Goal: Information Seeking & Learning: Find specific fact

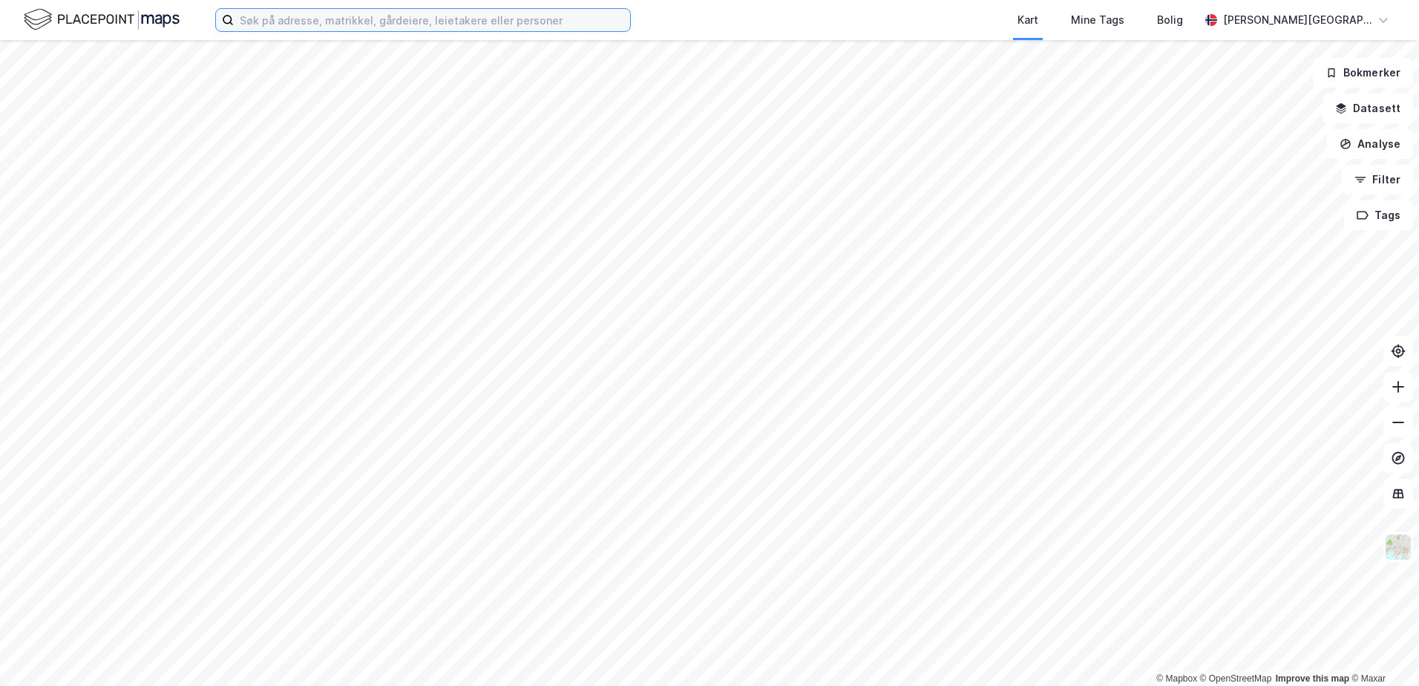
click at [428, 15] on input at bounding box center [432, 20] width 396 height 22
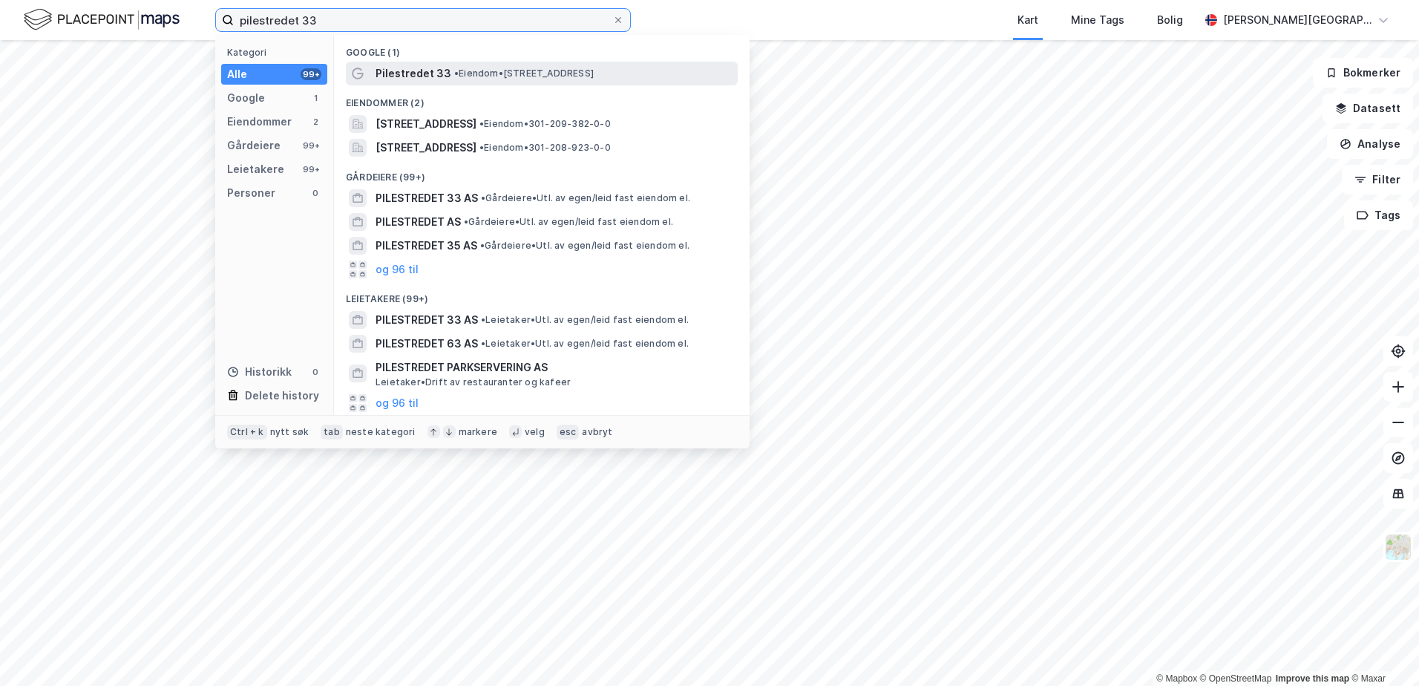
type input "pilestredet 33"
click at [395, 66] on span "Pilestredet 33" at bounding box center [414, 74] width 76 height 18
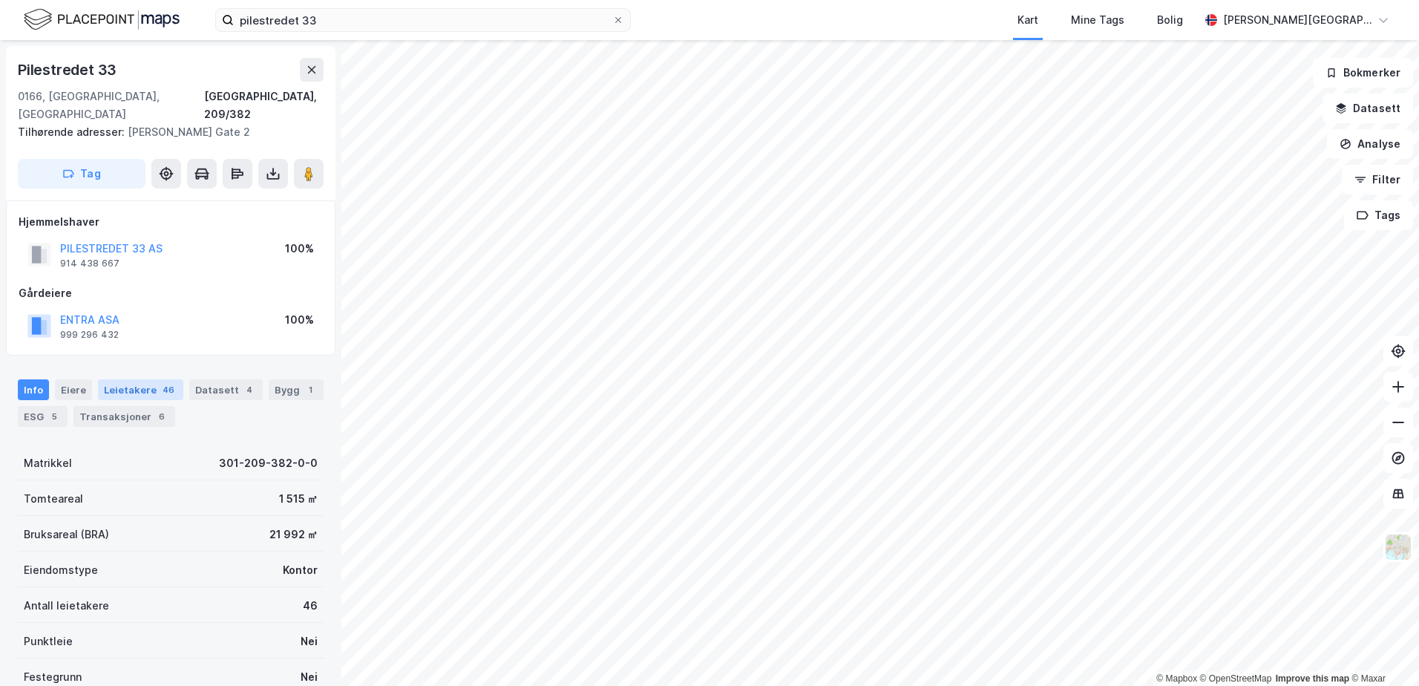
click at [132, 379] on div "Leietakere 46" at bounding box center [140, 389] width 85 height 21
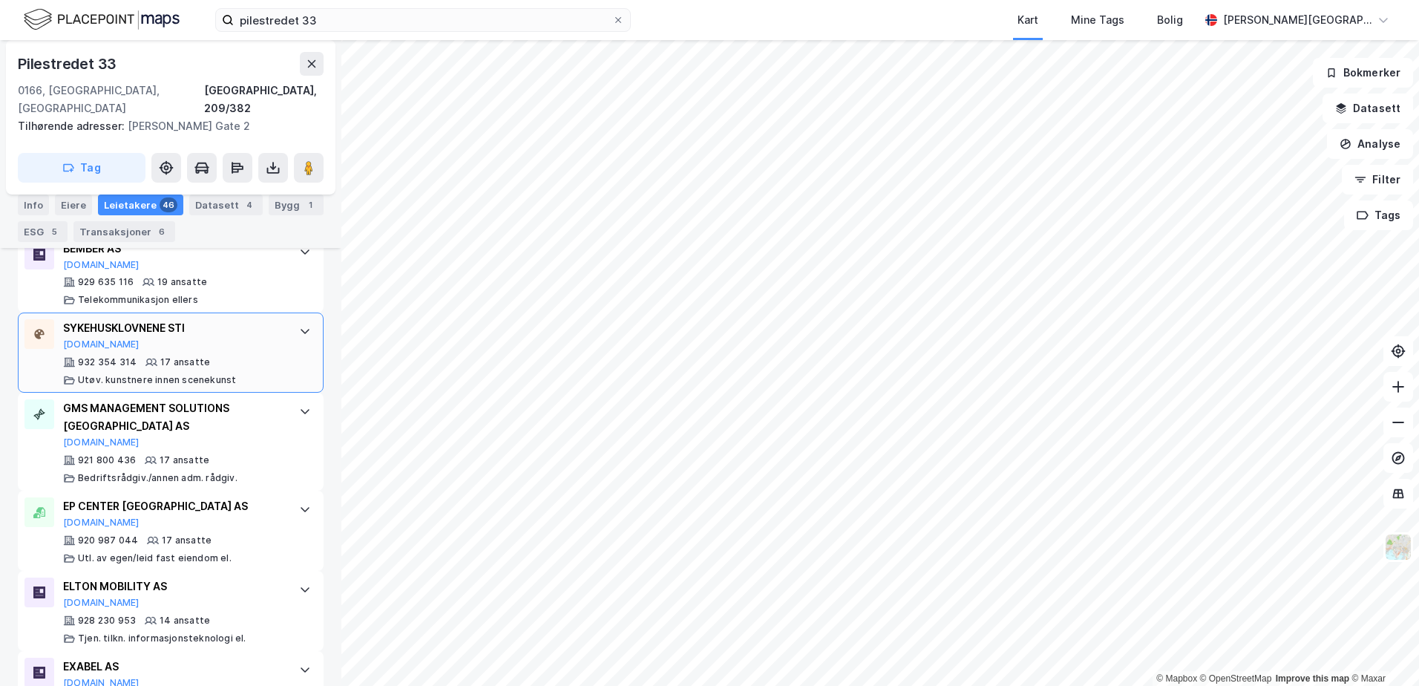
scroll to position [993, 0]
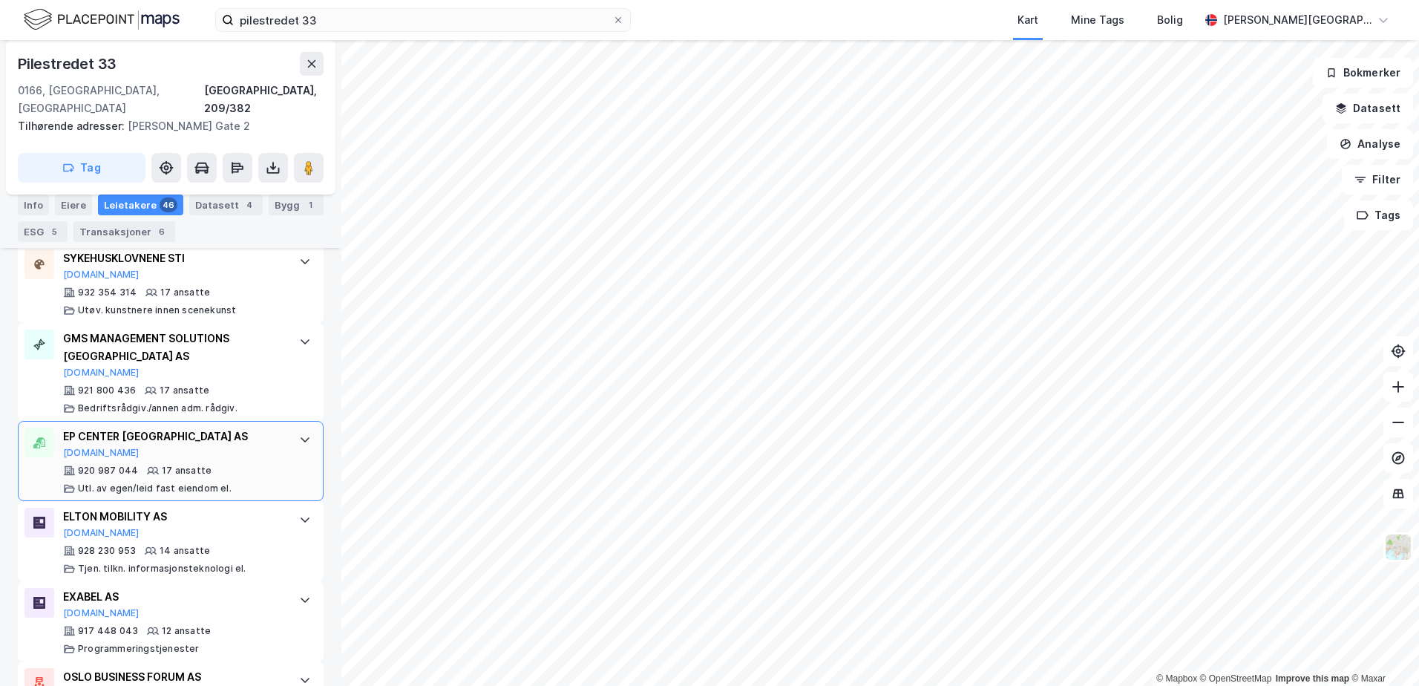
click at [244, 437] on div "EP CENTER [GEOGRAPHIC_DATA] AS [DOMAIN_NAME]" at bounding box center [173, 443] width 221 height 31
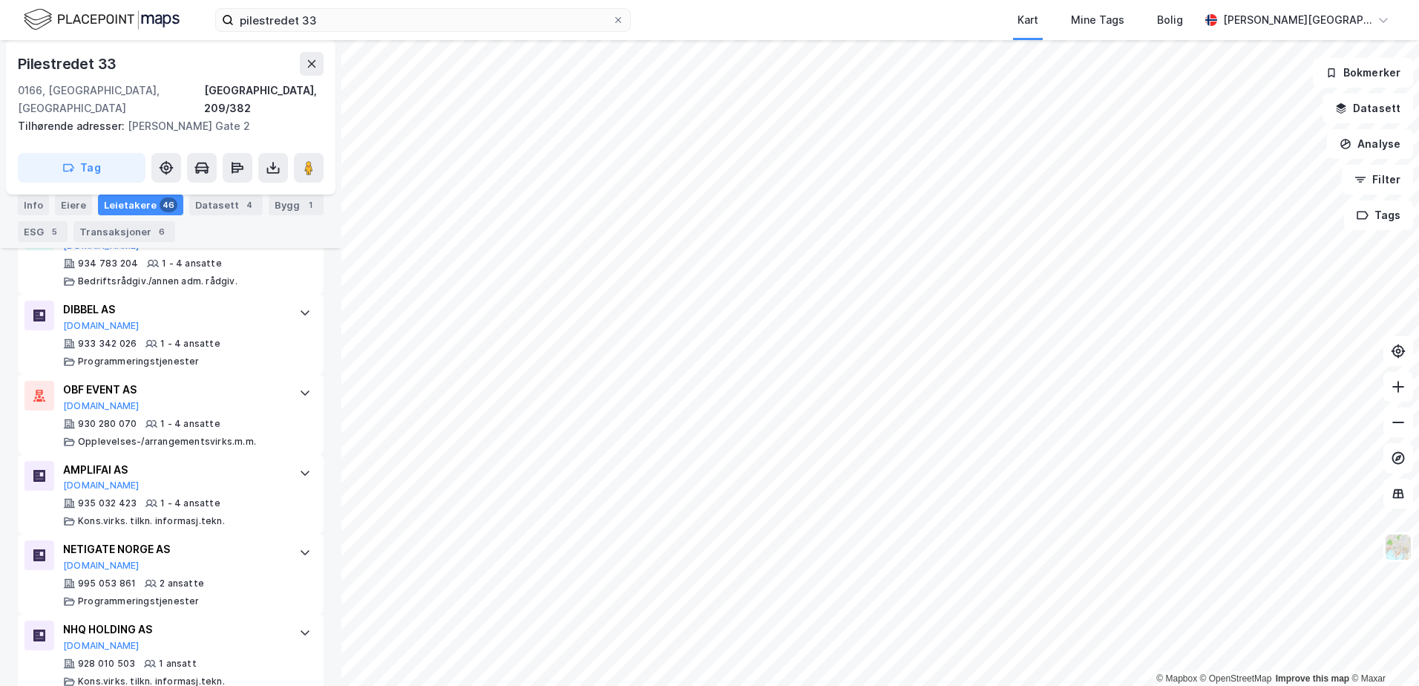
scroll to position [4549, 0]
